Goal: Navigation & Orientation: Find specific page/section

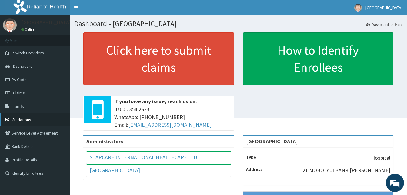
click at [25, 119] on link "Validations" at bounding box center [35, 119] width 70 height 13
click at [20, 78] on link "PA Code" at bounding box center [35, 79] width 70 height 13
click at [18, 91] on span "Claims" at bounding box center [19, 92] width 12 height 5
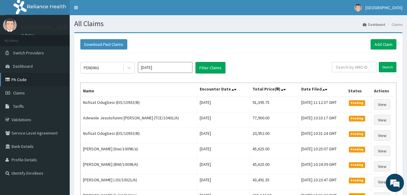
click at [23, 79] on link "PA Code" at bounding box center [35, 79] width 70 height 13
